Goal: Transaction & Acquisition: Obtain resource

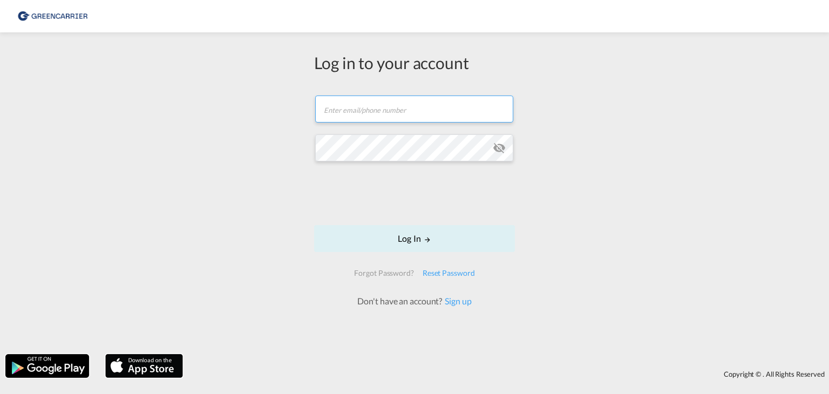
click at [397, 106] on input "text" at bounding box center [414, 109] width 198 height 27
paste input "[PERSON_NAME][EMAIL_ADDRESS][DOMAIN_NAME]"
type input "[PERSON_NAME][EMAIL_ADDRESS][DOMAIN_NAME]"
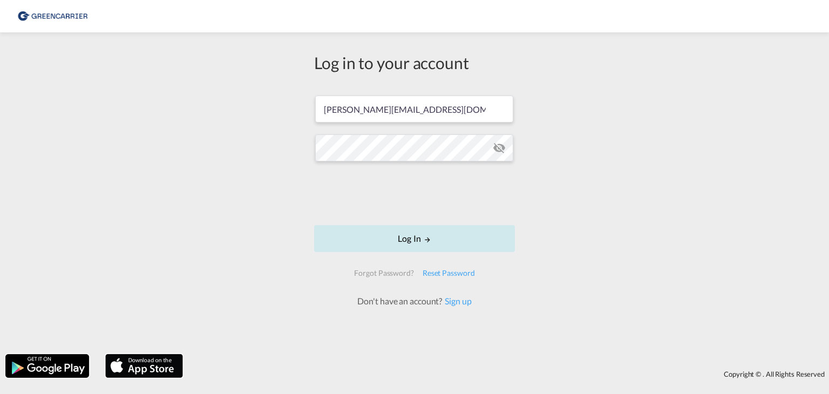
click at [399, 242] on button "Log In" at bounding box center [414, 238] width 201 height 27
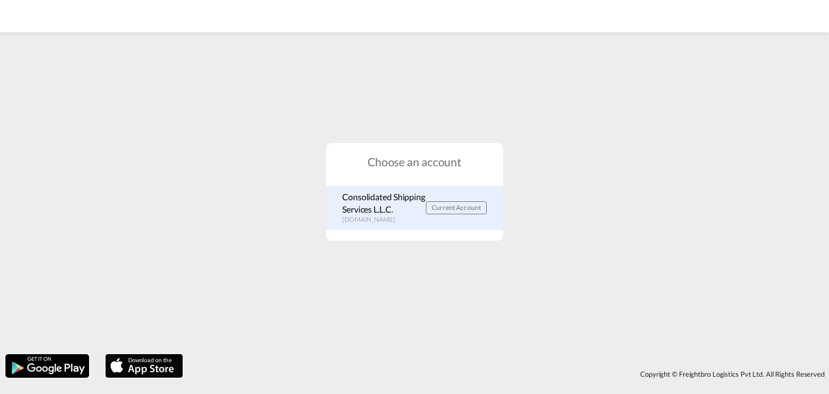
click at [447, 206] on span "Current Account" at bounding box center [456, 208] width 49 height 8
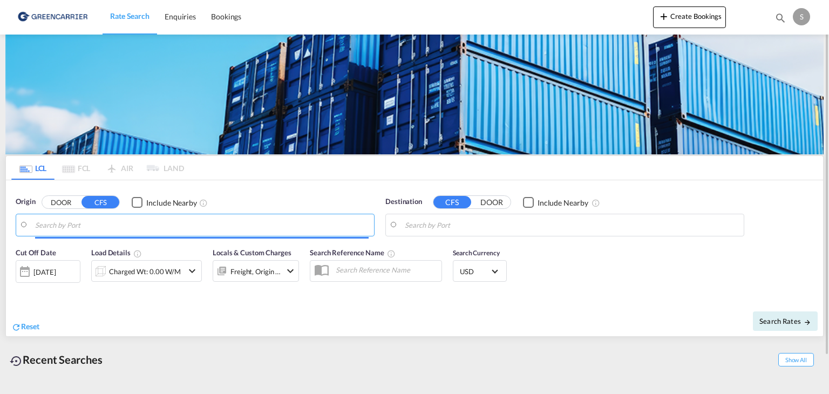
click at [116, 221] on input "Search by Port" at bounding box center [202, 225] width 334 height 16
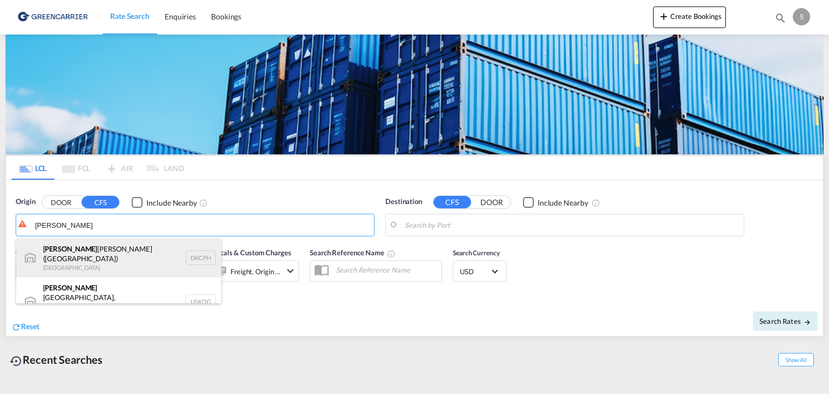
click at [84, 252] on div "Copen hagen (Kobenhavn) Denmark DKCPH" at bounding box center [118, 258] width 205 height 39
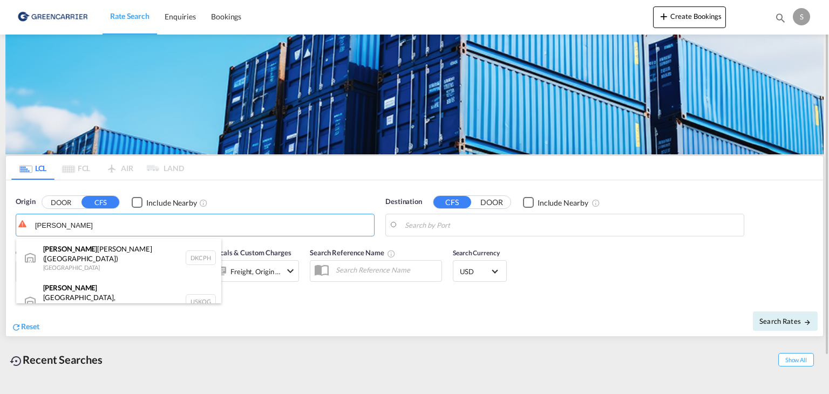
type input "Copenhagen (Kobenhavn), DKCPH"
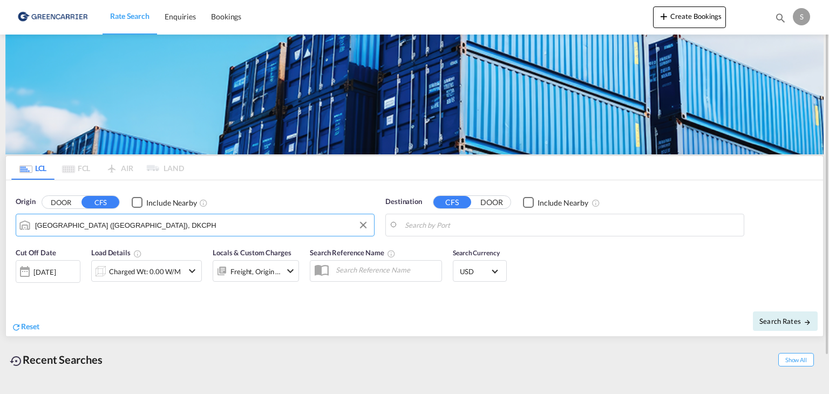
click at [446, 227] on input "Search by Port" at bounding box center [572, 225] width 334 height 16
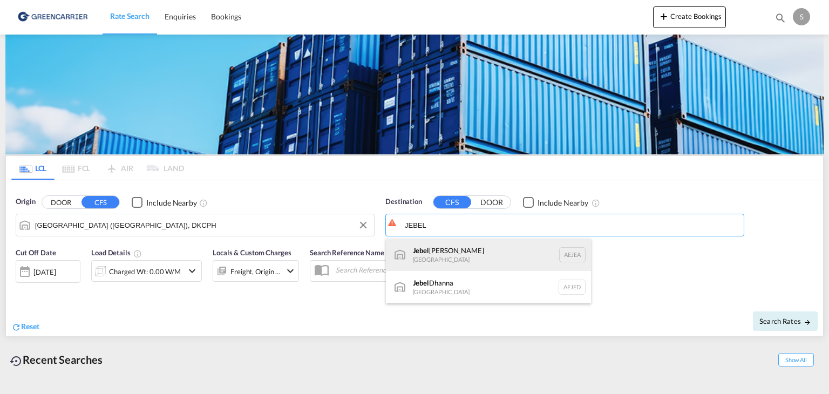
click at [458, 255] on div "Jebel Ali United Arab Emirates AEJEA" at bounding box center [488, 255] width 205 height 32
type input "Jebel Ali, AEJEA"
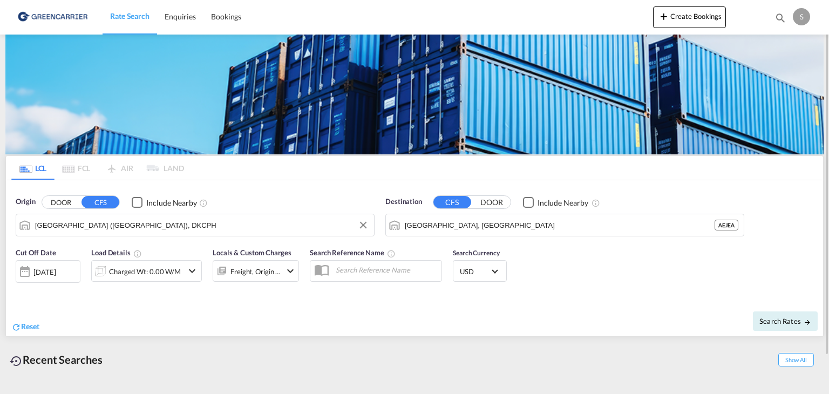
click at [483, 204] on button "DOOR" at bounding box center [492, 203] width 38 height 12
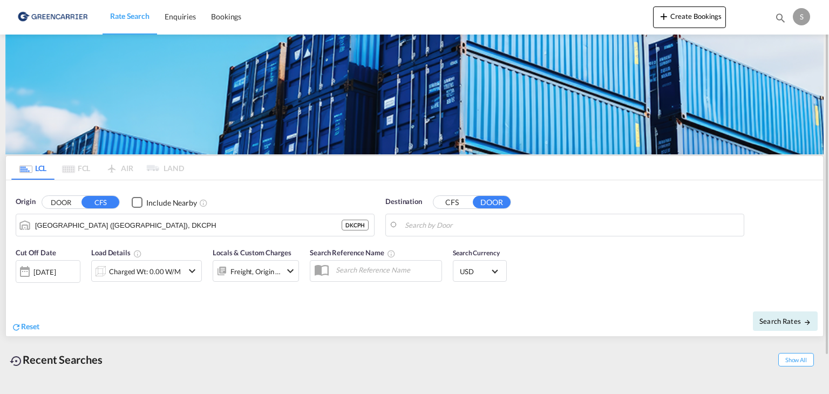
click at [65, 207] on button "DOOR" at bounding box center [61, 203] width 38 height 12
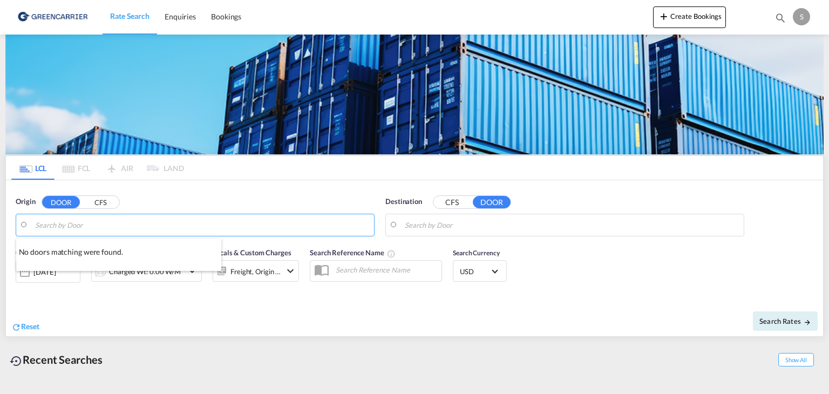
paste input "DK-9632"
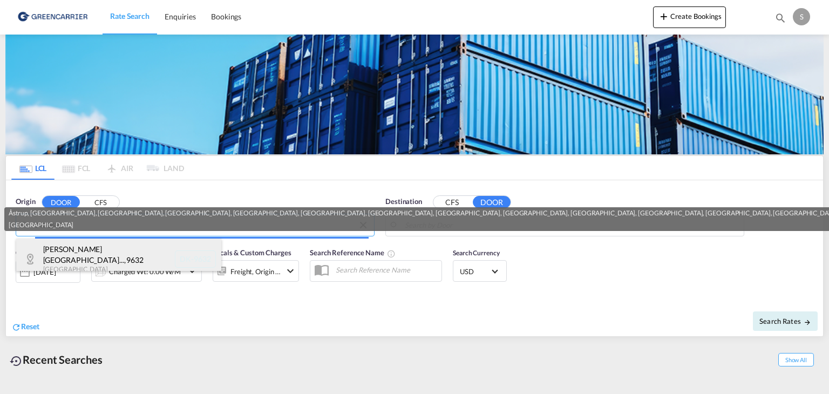
paste input "Møldrup"
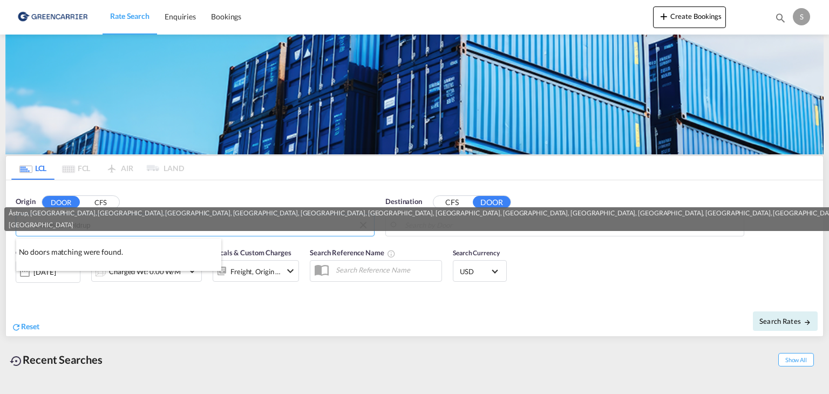
type input "DK-9632 Møldrup"
click at [170, 201] on div at bounding box center [414, 197] width 829 height 394
drag, startPoint x: 48, startPoint y: 288, endPoint x: 63, endPoint y: 333, distance: 47.1
click at [50, 280] on md-input-container "16 Sep 2025 16/09/2025" at bounding box center [48, 269] width 65 height 22
drag, startPoint x: 67, startPoint y: 346, endPoint x: 81, endPoint y: 309, distance: 38.8
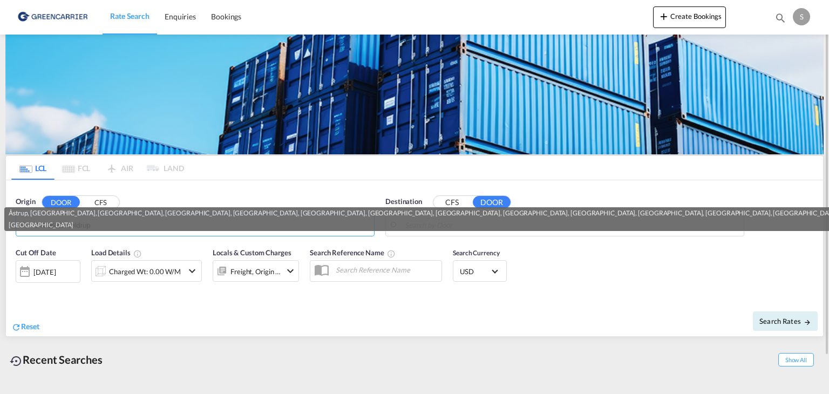
click at [67, 342] on div "Recent Searches Show All" at bounding box center [414, 357] width 819 height 30
click at [82, 309] on div "Reset" at bounding box center [214, 318] width 406 height 30
click at [119, 231] on div "Denmark" at bounding box center [788, 225] width 1559 height 12
click at [114, 227] on div "Denmark" at bounding box center [788, 225] width 1559 height 12
click at [112, 223] on div "Denmark" at bounding box center [788, 225] width 1559 height 12
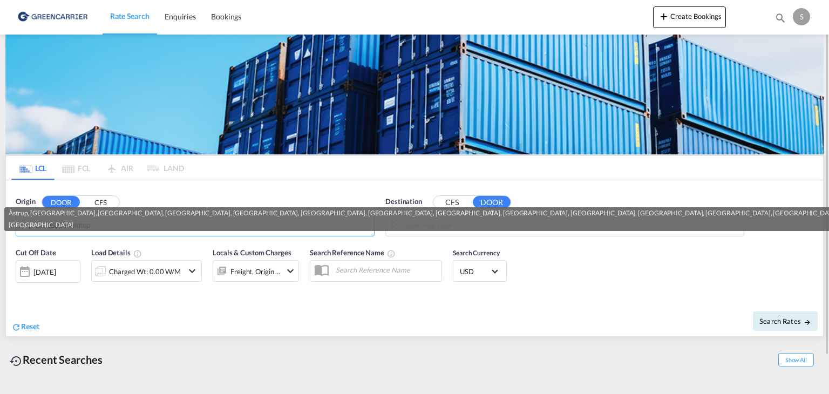
drag, startPoint x: 85, startPoint y: 253, endPoint x: 63, endPoint y: 240, distance: 25.5
click at [83, 253] on div "Cut Off Date 16 Sep 2025 16/09/2025 Load Details Charged Wt: 0.00 W/M Locals & …" at bounding box center [158, 268] width 284 height 43
click at [63, 231] on input "DK-9632 Møldrup" at bounding box center [202, 225] width 334 height 16
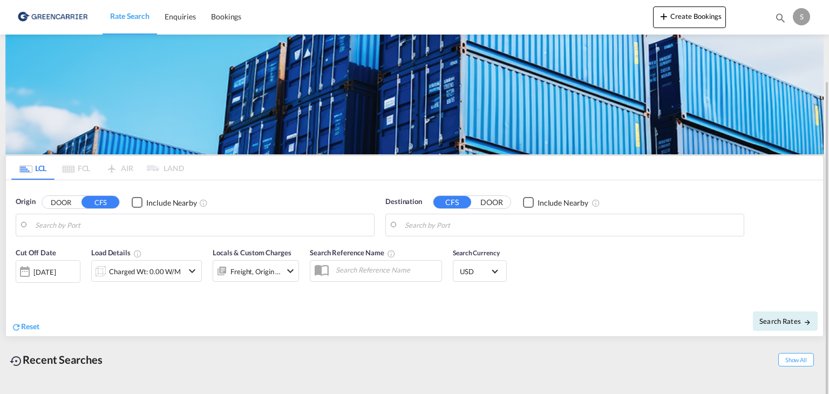
scroll to position [42, 0]
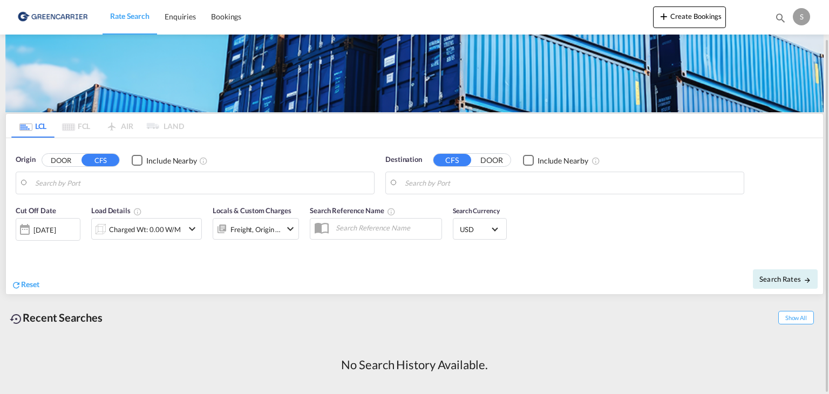
click at [52, 19] on img at bounding box center [52, 17] width 73 height 24
click at [198, 16] on link "Enquiries" at bounding box center [180, 16] width 46 height 35
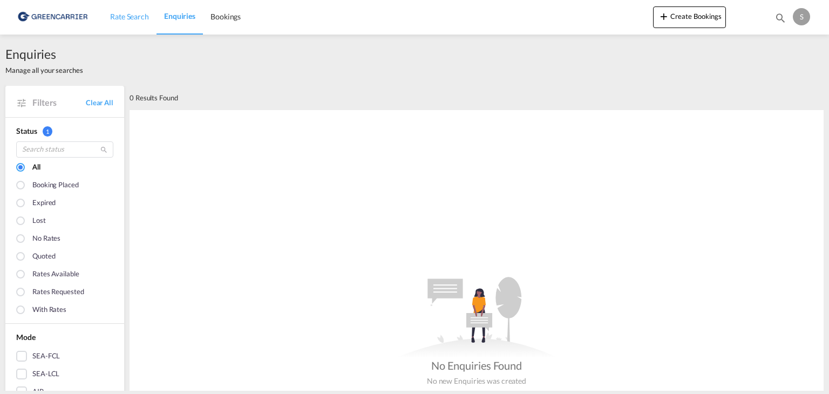
click at [127, 14] on span "Rate Search" at bounding box center [129, 16] width 39 height 9
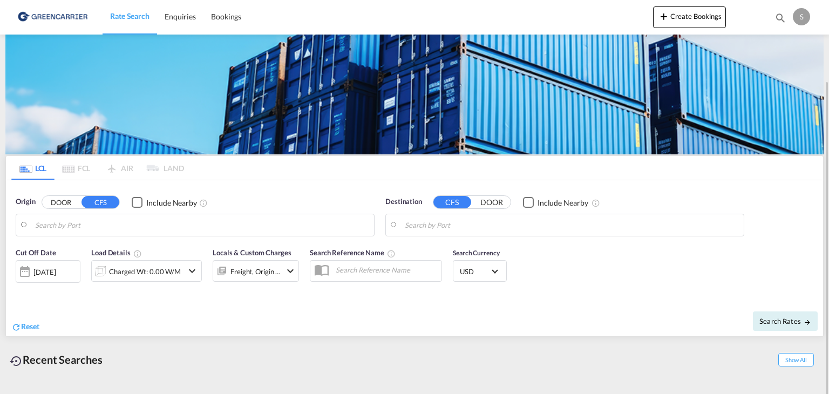
scroll to position [42, 0]
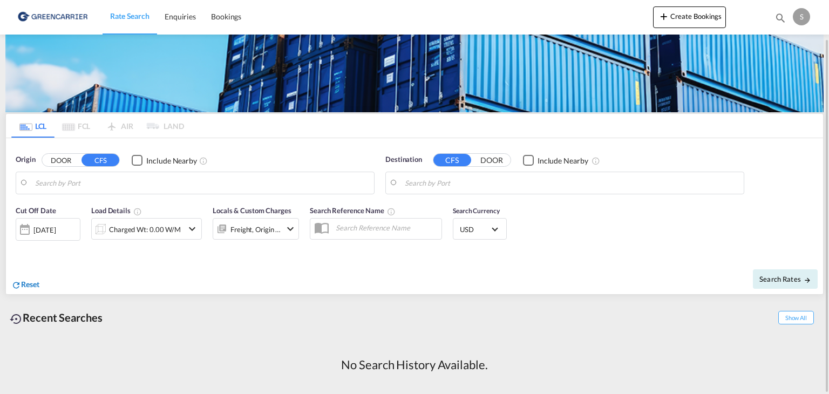
click at [38, 286] on span "Reset" at bounding box center [30, 284] width 18 height 9
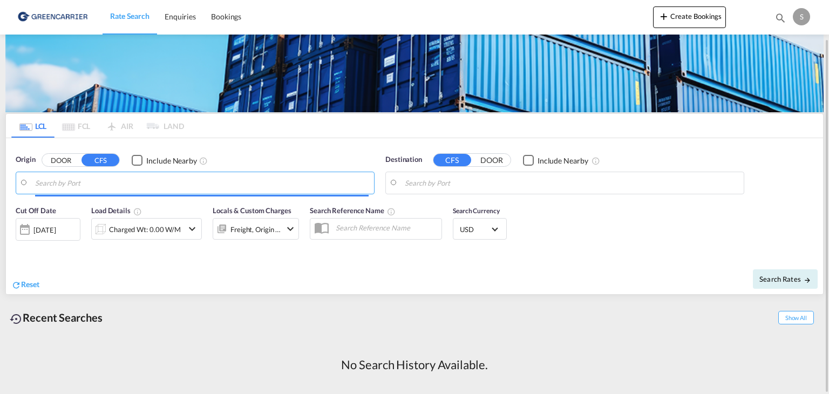
click at [65, 187] on input "Search by Port" at bounding box center [202, 183] width 334 height 16
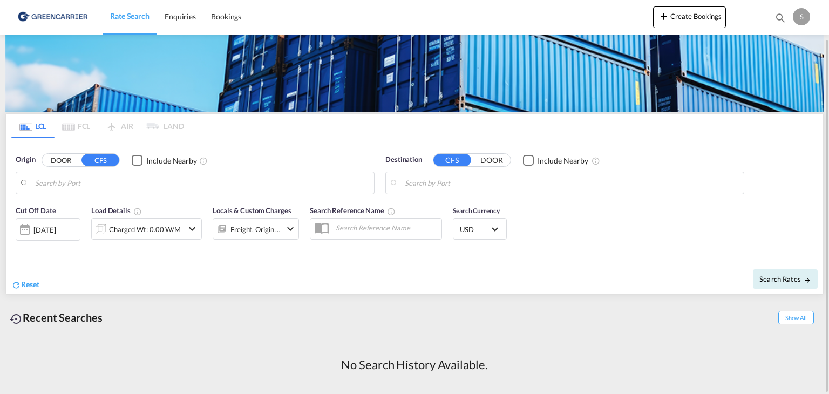
click at [58, 168] on div "Origin DOOR CFS Include Nearby" at bounding box center [195, 174] width 359 height 40
click at [57, 163] on button "DOOR" at bounding box center [61, 160] width 38 height 12
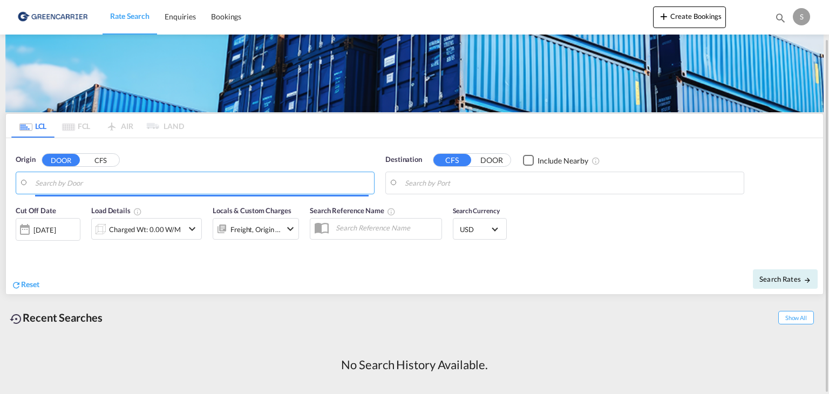
click at [52, 182] on input "Search by Door" at bounding box center [202, 183] width 334 height 16
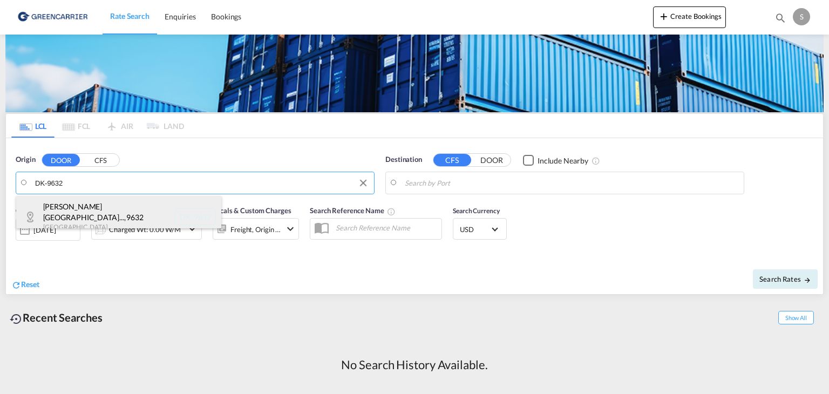
click at [205, 216] on div "Åstrup, Bjerregra... , 9632 Denmark DK-9632" at bounding box center [118, 216] width 205 height 41
type input "DK-9632, Åstrup, Bjerregrav, Broholm, Haugård, Hoerup, Holmgård, Hvilsom, Hvolr…"
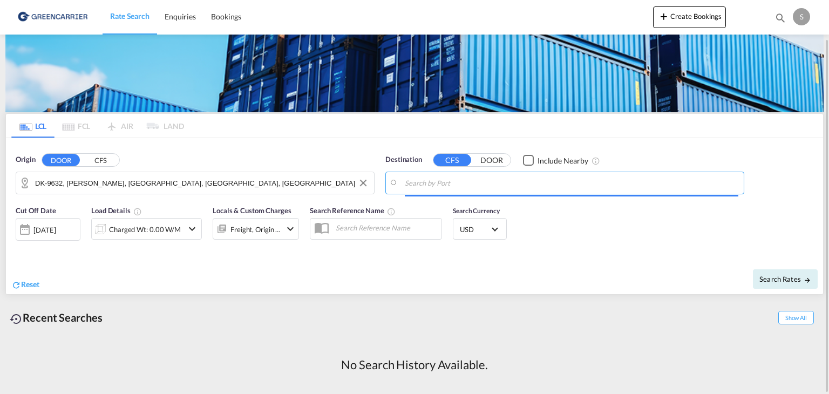
click at [413, 184] on input "Search by Port" at bounding box center [572, 183] width 334 height 16
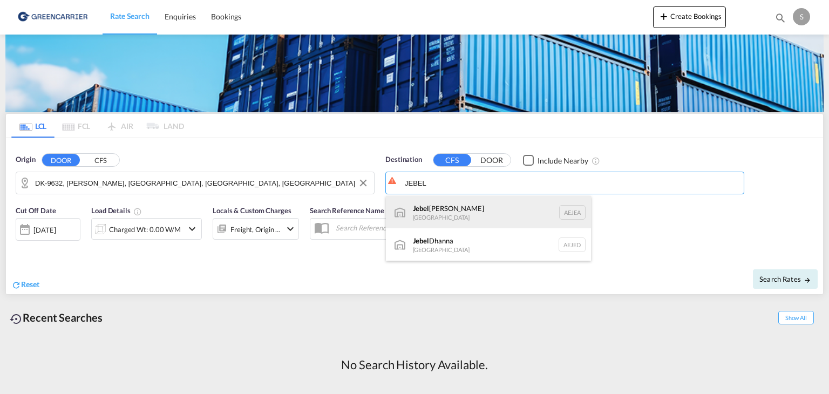
click at [427, 205] on div "Jebel Ali United Arab Emirates AEJEA" at bounding box center [488, 212] width 205 height 32
type input "Jebel Ali, AEJEA"
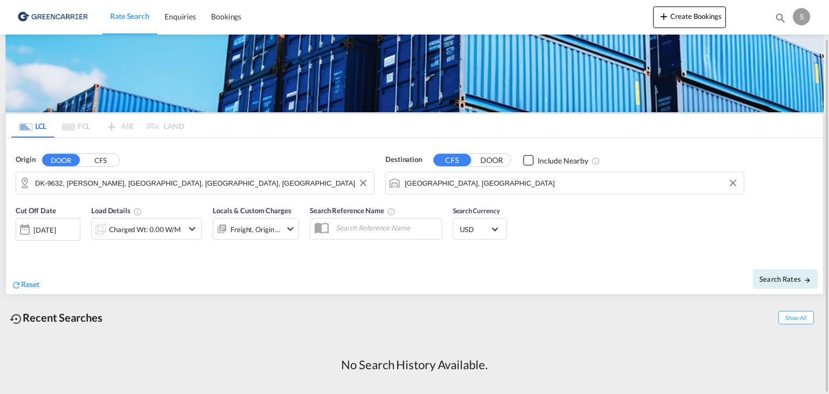
click at [56, 227] on div "16 Sep 2025" at bounding box center [44, 230] width 22 height 10
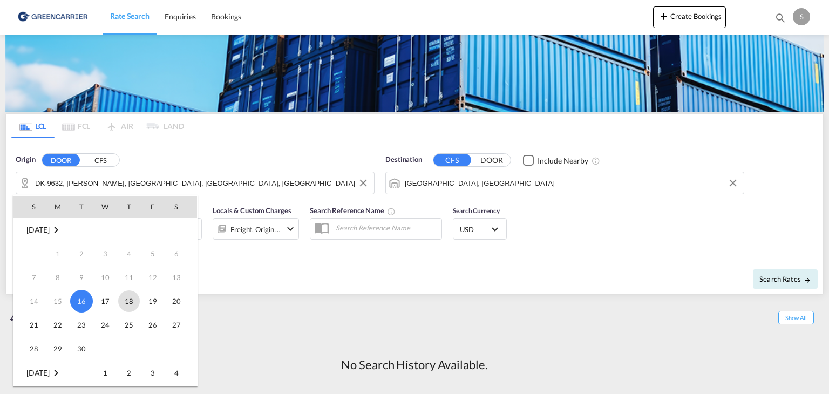
click at [127, 303] on span "18" at bounding box center [129, 302] width 22 height 22
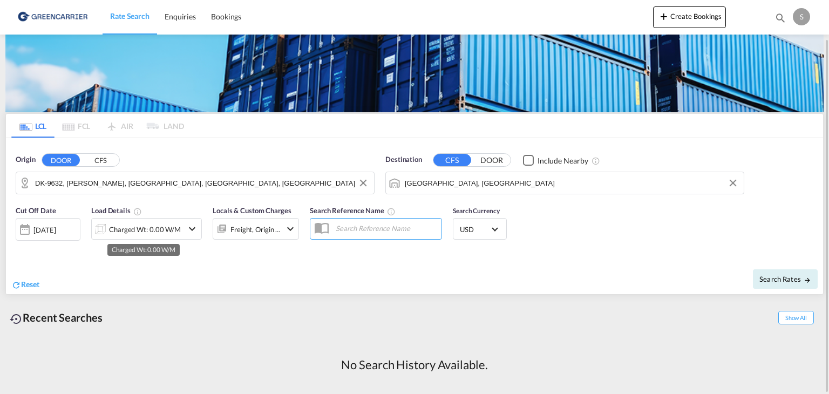
click at [140, 233] on div "Charged Wt: 0.00 W/M" at bounding box center [145, 229] width 72 height 15
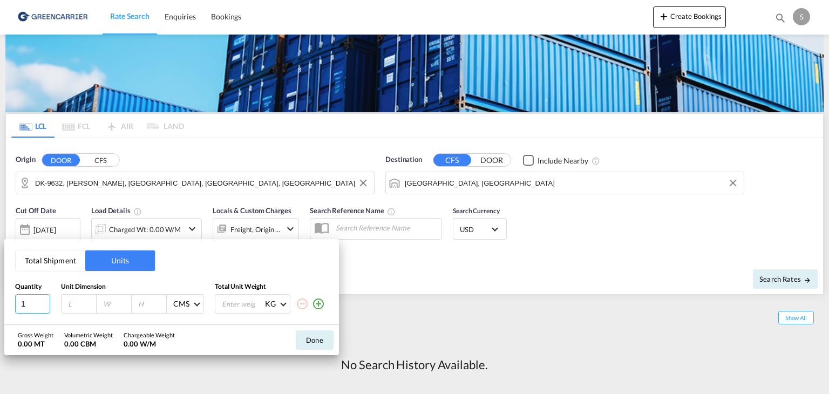
click at [39, 306] on input "1" at bounding box center [32, 303] width 35 height 19
click at [73, 306] on input "1" at bounding box center [81, 304] width 29 height 10
type input "120"
type input "80"
click at [146, 301] on input "100" at bounding box center [151, 304] width 29 height 10
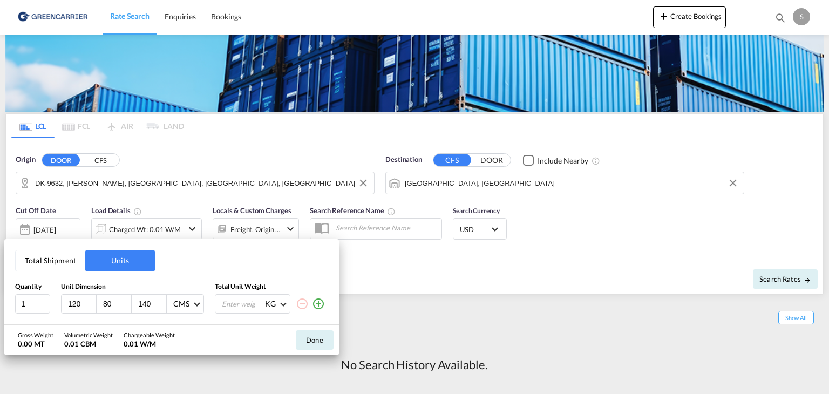
type input "140"
click at [249, 309] on input "number" at bounding box center [242, 304] width 43 height 18
type input "400"
click at [318, 343] on button "Done" at bounding box center [315, 339] width 38 height 19
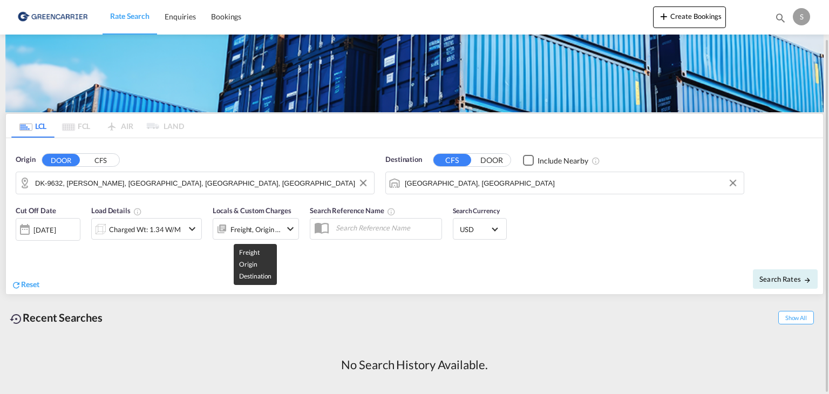
click at [266, 233] on div "Freight, Origin +1" at bounding box center [256, 229] width 51 height 15
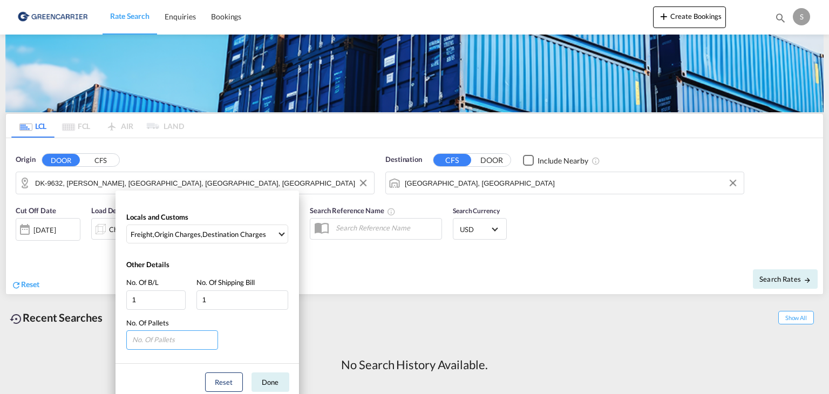
click at [175, 342] on input "number" at bounding box center [172, 339] width 92 height 19
type input "1"
click at [280, 381] on button "Done" at bounding box center [271, 382] width 38 height 19
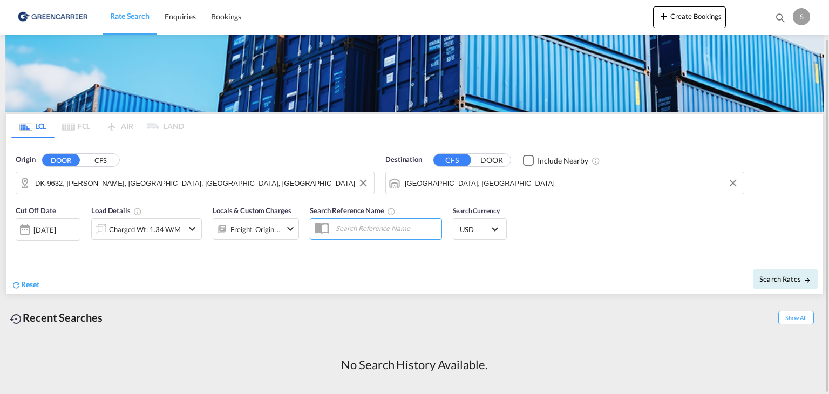
click at [349, 230] on input "text" at bounding box center [385, 228] width 111 height 16
click at [798, 282] on span "Search Rates" at bounding box center [786, 279] width 52 height 9
type input "9632 to AEJEA / 18 Sep 2025"
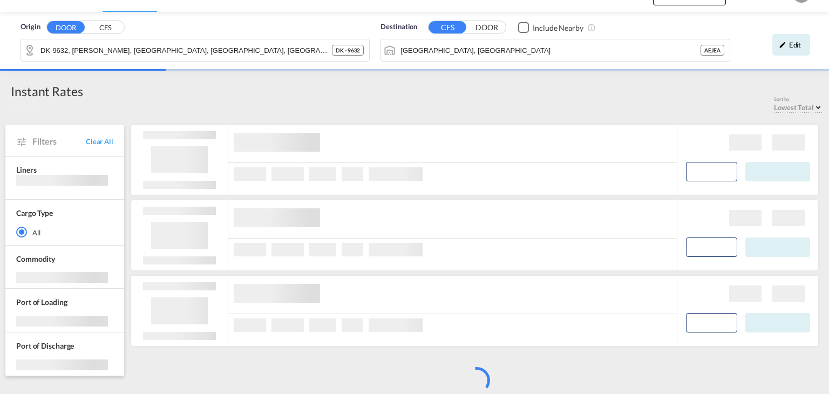
scroll to position [23, 0]
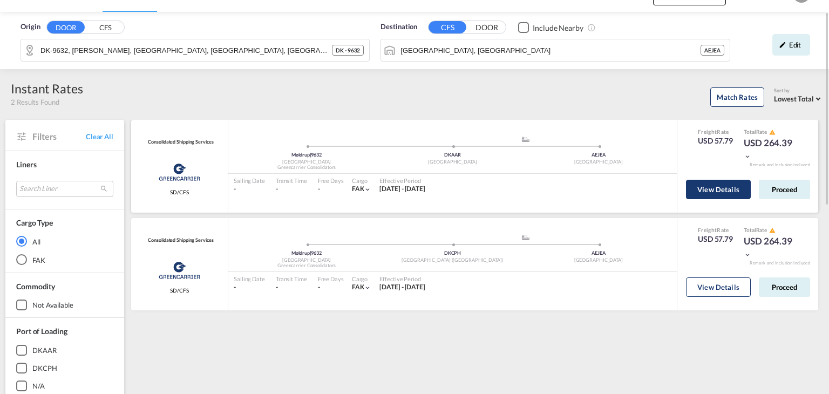
click at [725, 189] on button "View Details" at bounding box center [718, 189] width 65 height 19
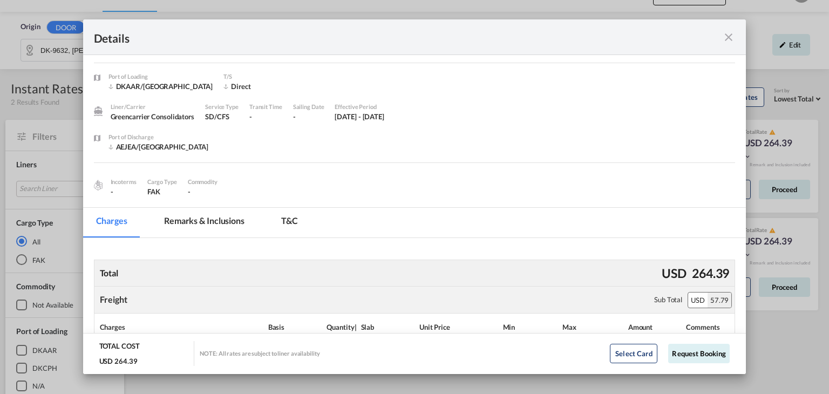
scroll to position [162, 0]
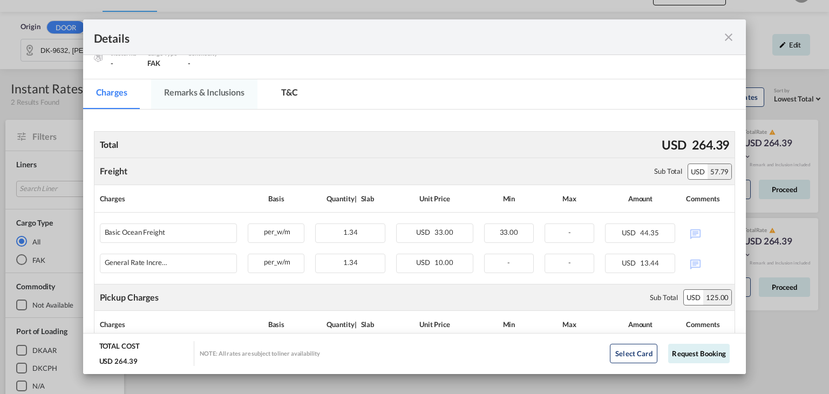
click at [230, 93] on md-tab-item "Remarks & Inclusions" at bounding box center [204, 94] width 106 height 30
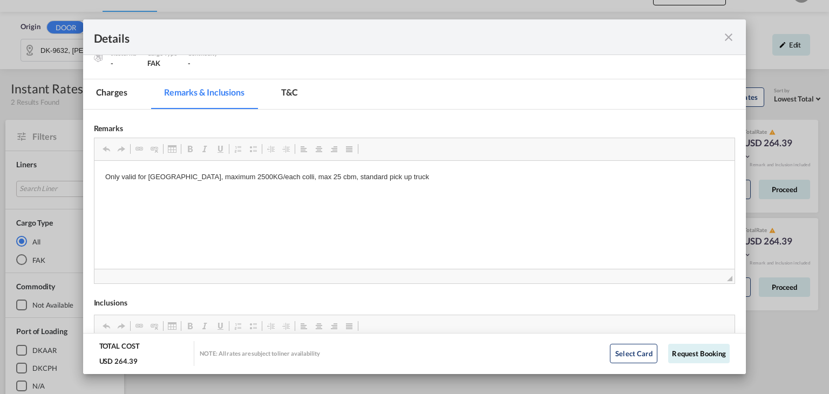
scroll to position [0, 0]
click at [292, 96] on md-tab-item "T&C" at bounding box center [289, 94] width 43 height 30
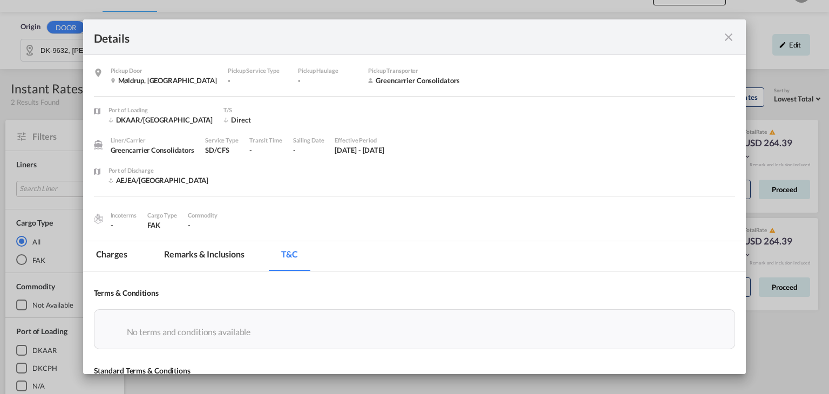
click at [124, 212] on div "Incoterms" at bounding box center [124, 216] width 26 height 10
click at [107, 40] on div "Details" at bounding box center [383, 37] width 578 height 14
click at [212, 255] on md-tab-item "Remarks & Inclusions" at bounding box center [204, 256] width 106 height 30
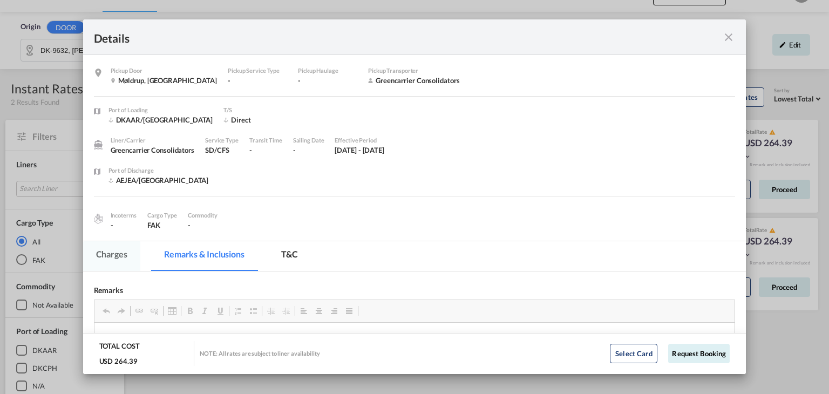
click at [119, 251] on md-tab-item "Charges" at bounding box center [111, 256] width 57 height 30
click at [121, 253] on md-tab-item "Charges" at bounding box center [111, 256] width 57 height 30
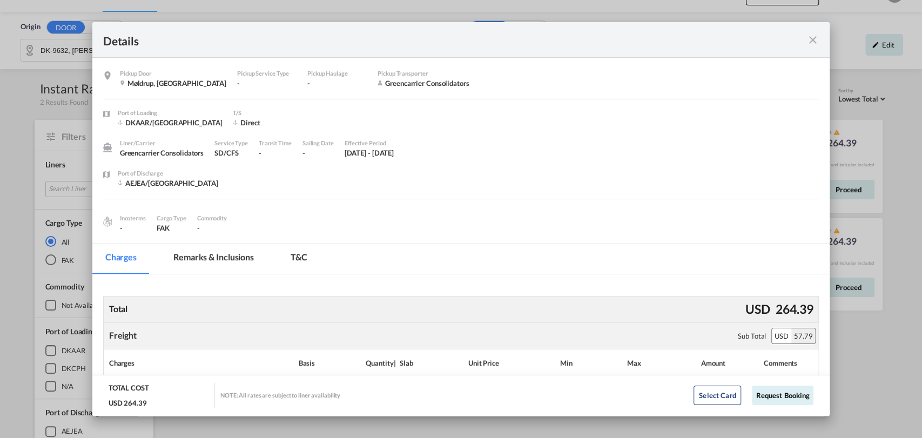
click at [806, 44] on md-icon "icon-close fg-AAA8AD m-0 cursor" at bounding box center [812, 39] width 13 height 13
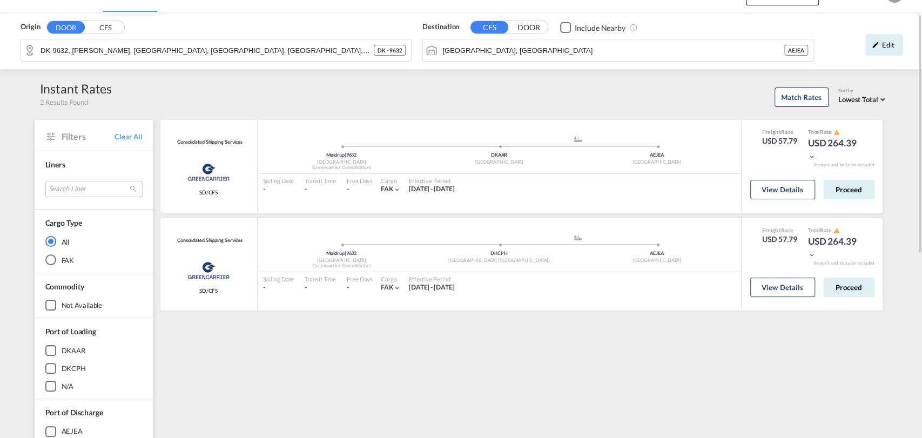
click at [829, 92] on md-select-value "Lowest Total" at bounding box center [863, 98] width 50 height 12
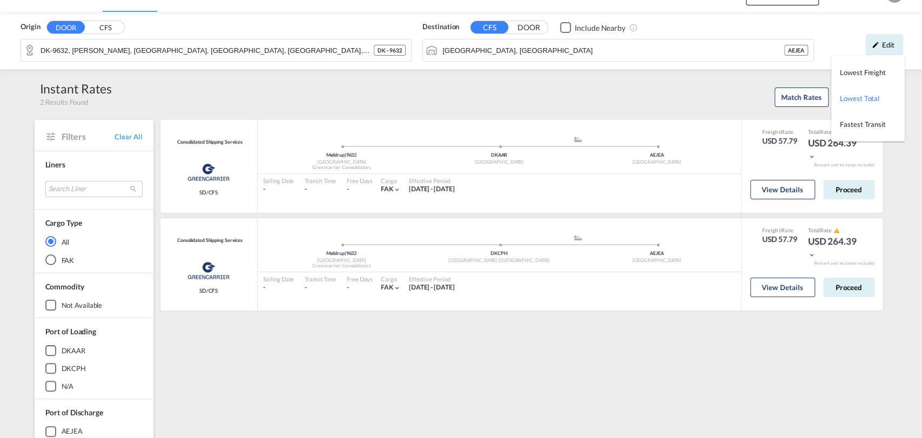
click at [705, 100] on md-backdrop at bounding box center [461, 219] width 922 height 438
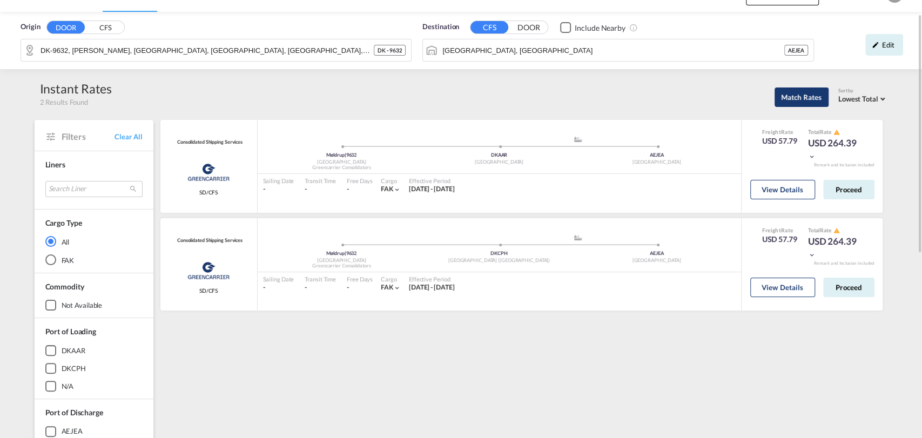
click at [809, 96] on button "Match Rates" at bounding box center [801, 96] width 54 height 19
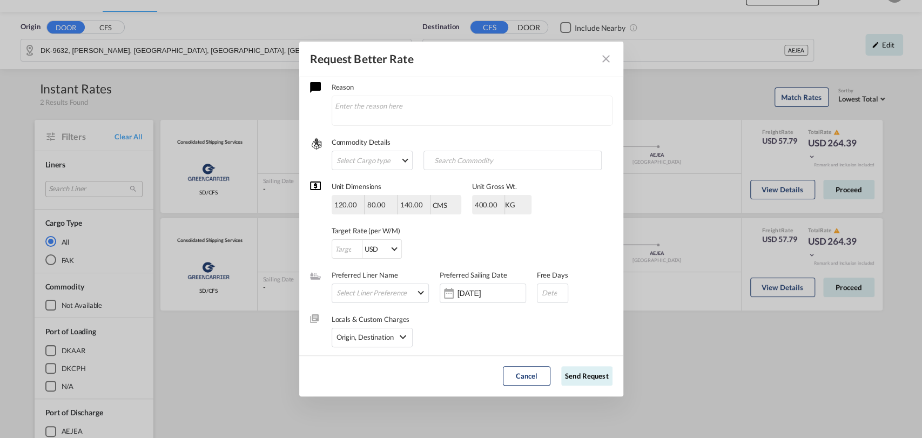
scroll to position [9, 0]
click at [603, 63] on md-icon "Close dialog" at bounding box center [605, 58] width 13 height 13
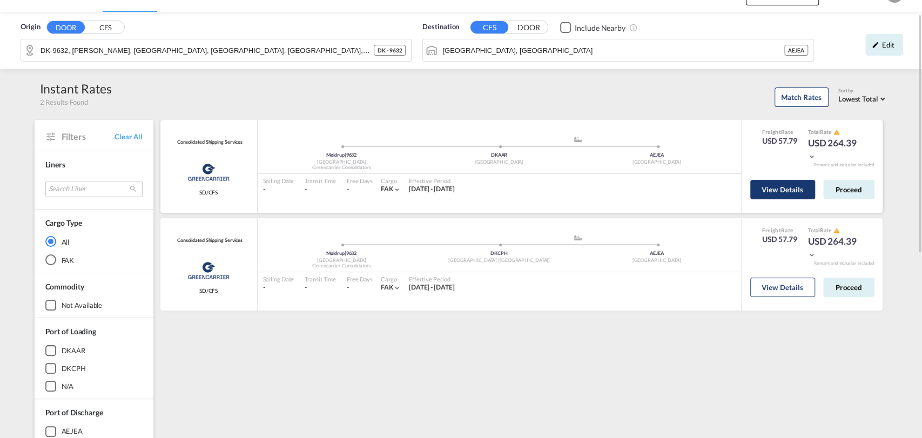
click at [769, 187] on button "View Details" at bounding box center [782, 189] width 65 height 19
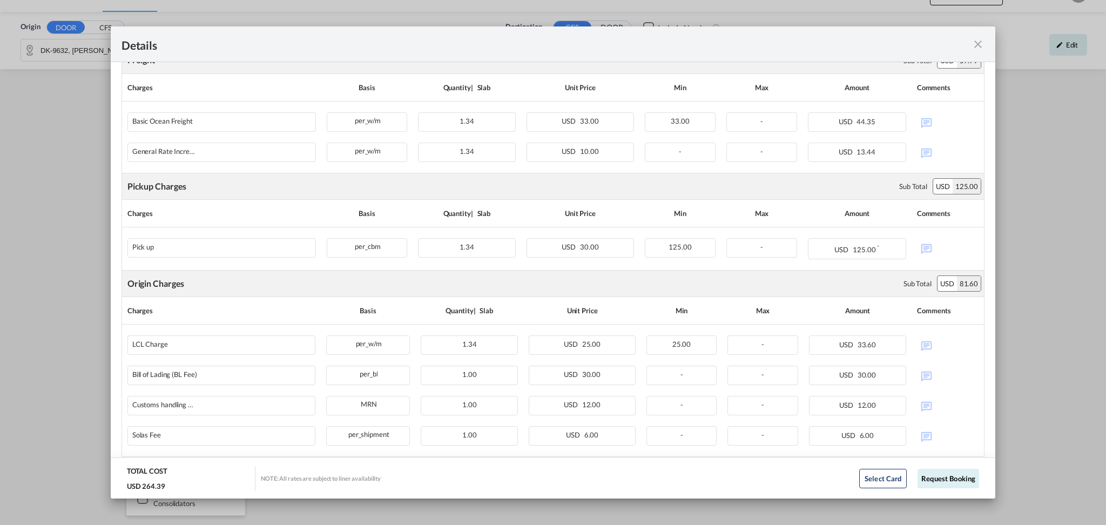
scroll to position [282, 0]
